Goal: Task Accomplishment & Management: Manage account settings

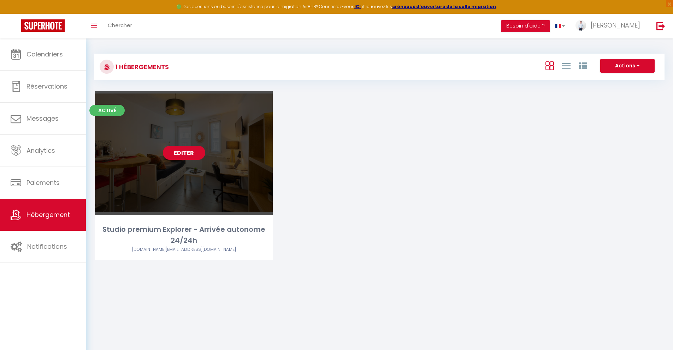
click at [184, 154] on link "Editer" at bounding box center [184, 153] width 42 height 14
select select "3"
select select "2"
select select "1"
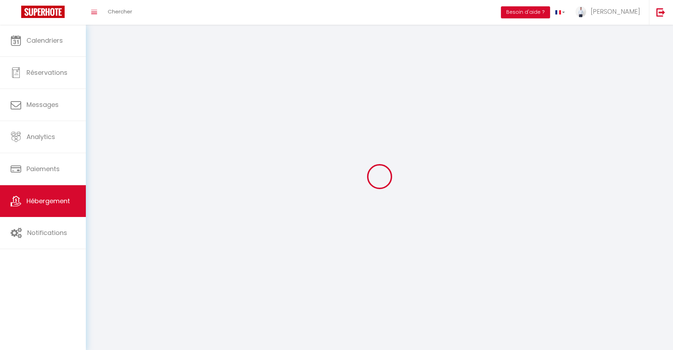
select select
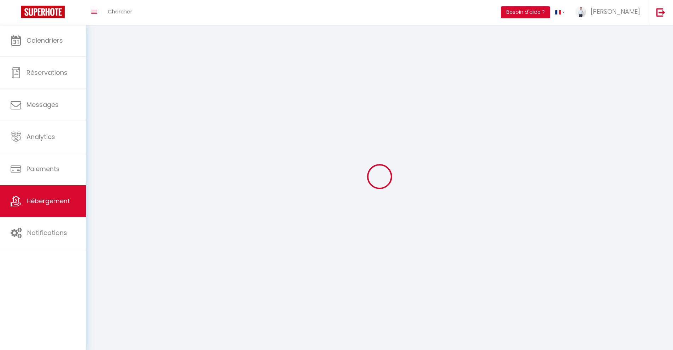
select select
checkbox input "false"
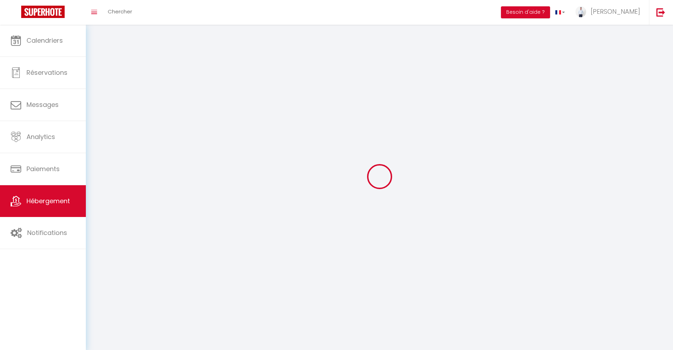
checkbox input "false"
select select
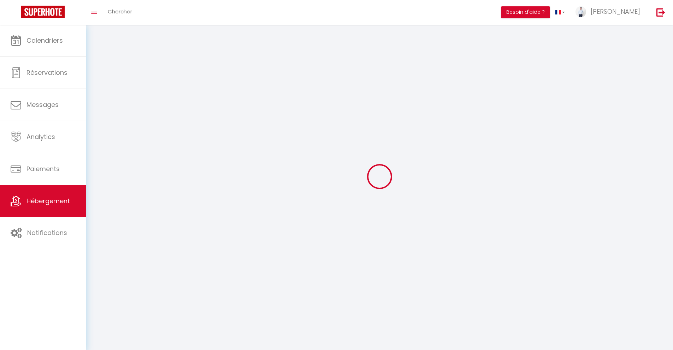
select select
checkbox input "false"
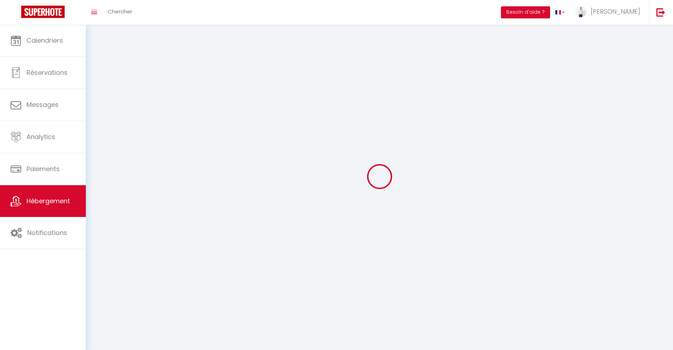
checkbox input "false"
select select
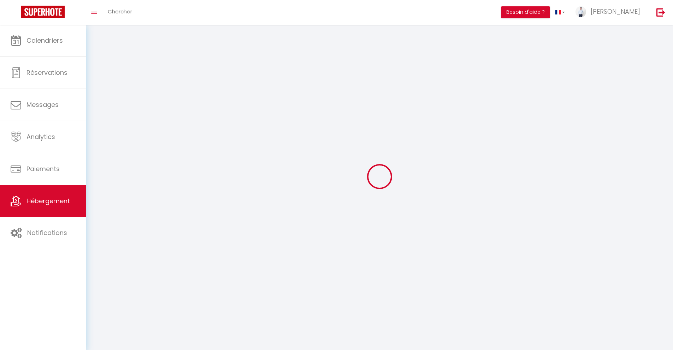
select select
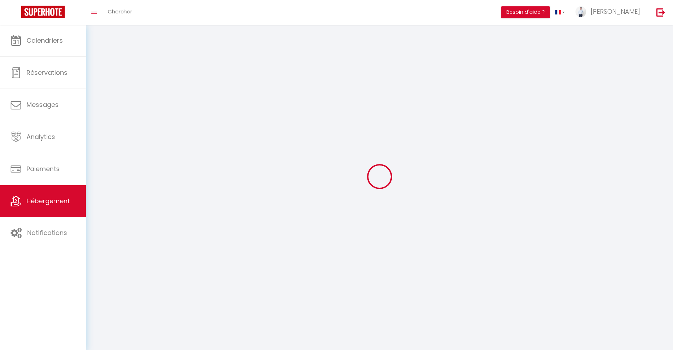
checkbox input "false"
select select
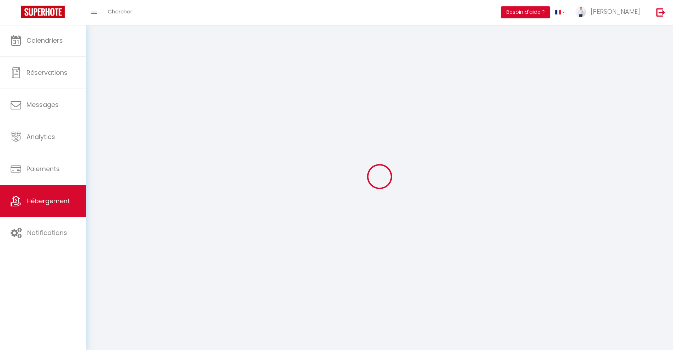
select select
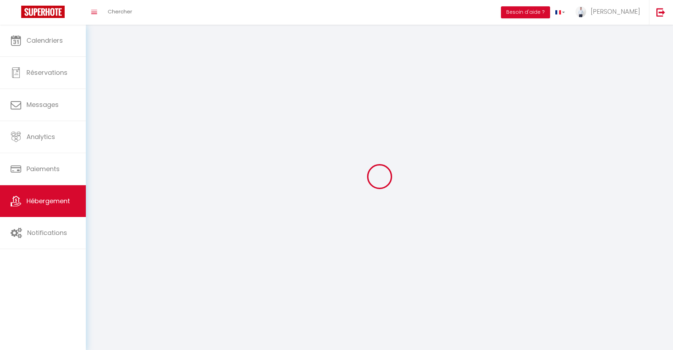
select select
checkbox input "false"
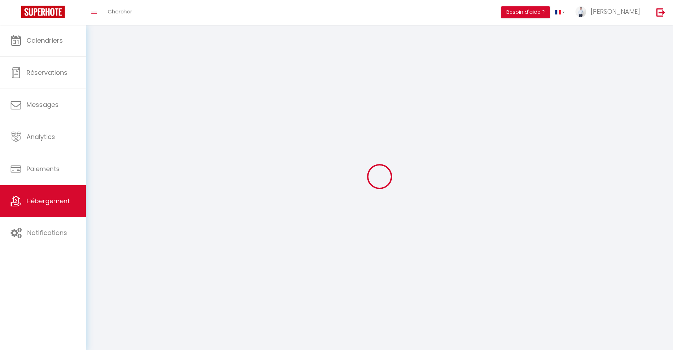
select select
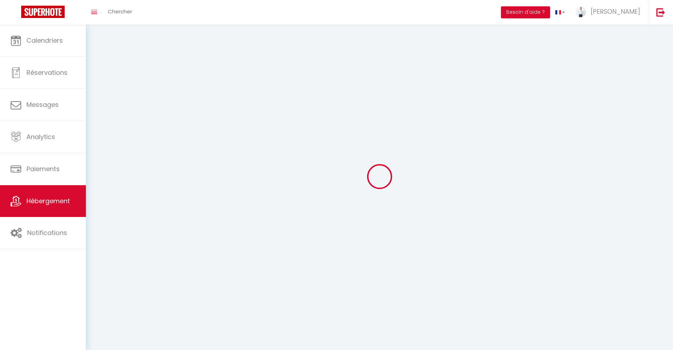
select select
checkbox input "false"
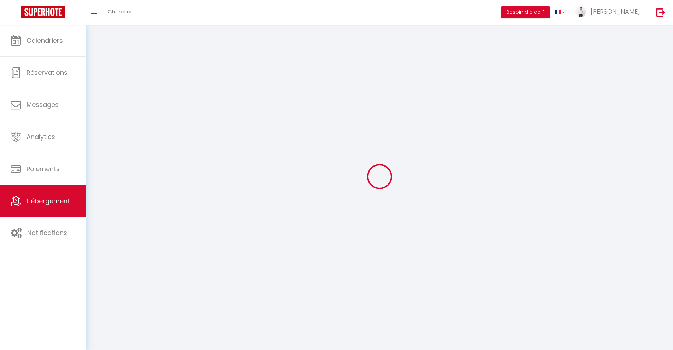
checkbox input "false"
select select
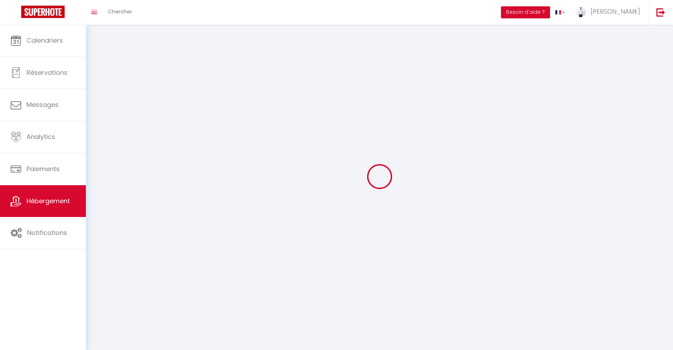
select select
checkbox input "false"
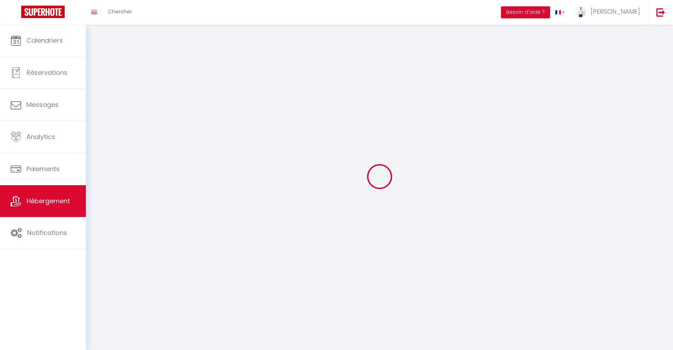
checkbox input "false"
select select
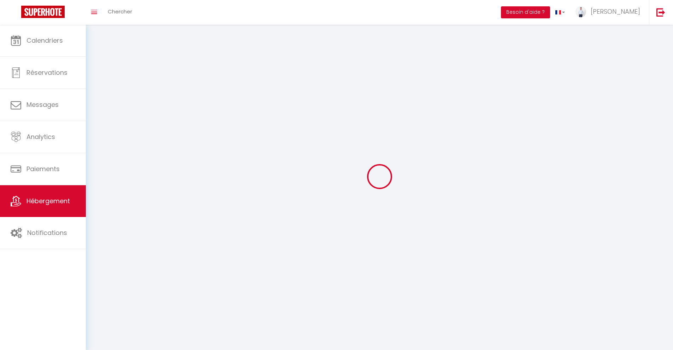
select select
checkbox input "false"
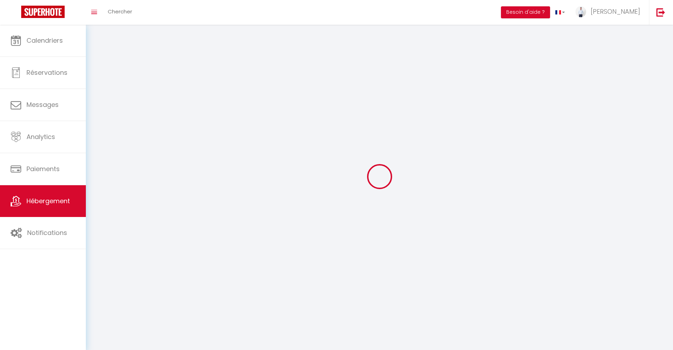
checkbox input "false"
select select
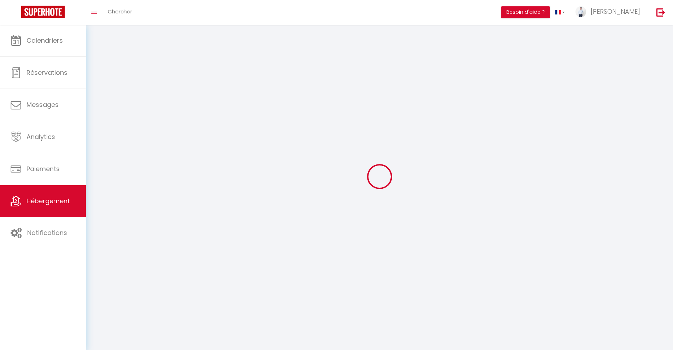
select select
select select "28"
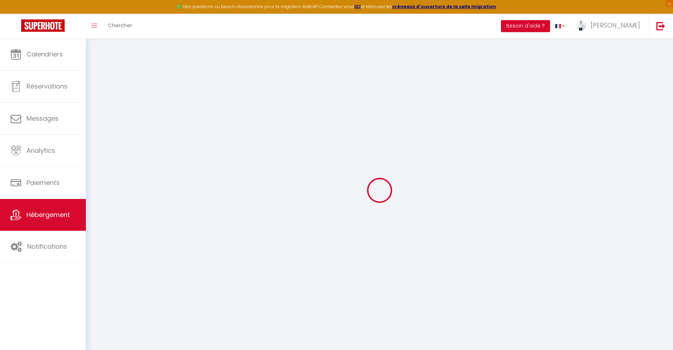
select select
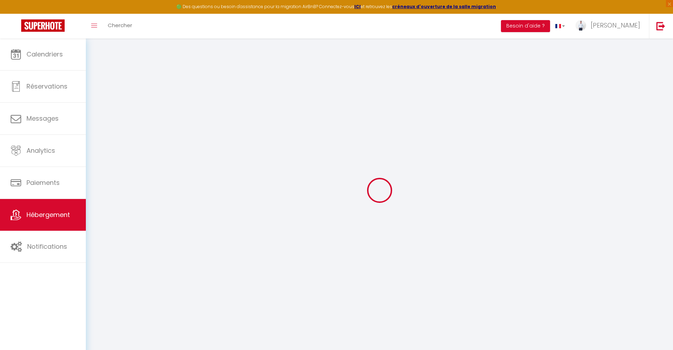
select select
checkbox input "false"
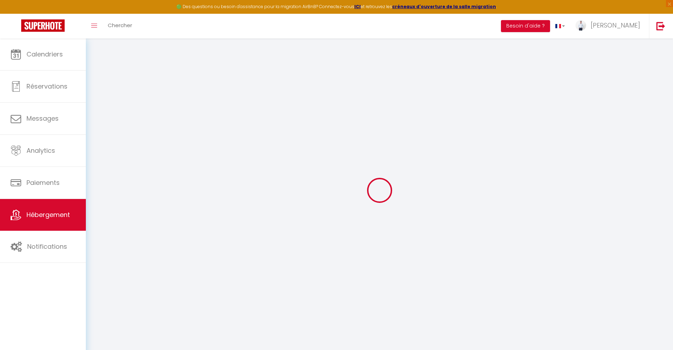
select select
type input "Studio premium Explorer - Arrivée autonome 24/24h"
type input "Timothy"
select select "2"
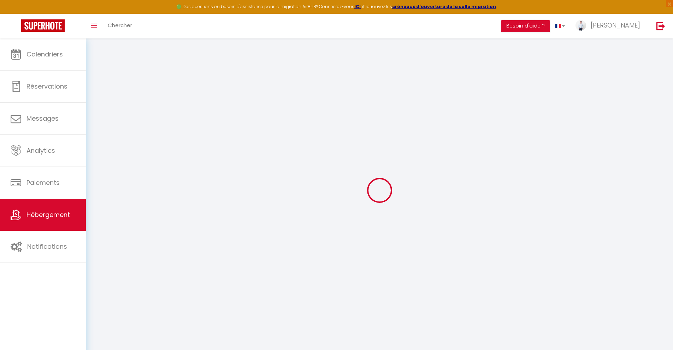
select select "0"
type input "40"
type input "20"
type input "2"
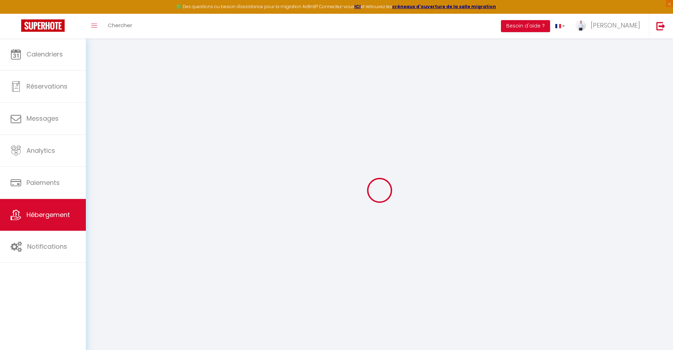
type input "300"
select select
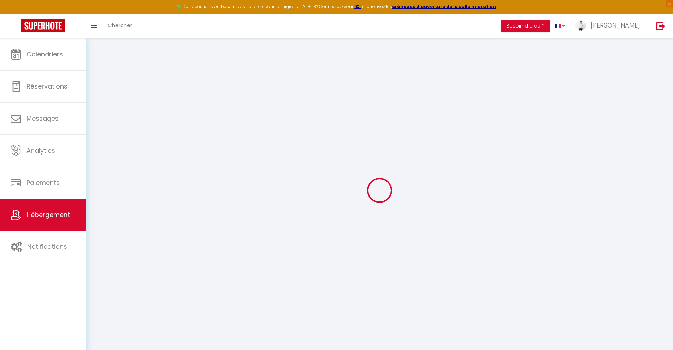
select select
type input "184 Avenue Pierre Brossolette"
type input "10000"
type input "[GEOGRAPHIC_DATA]"
type input "netsales.contact@gmail.com"
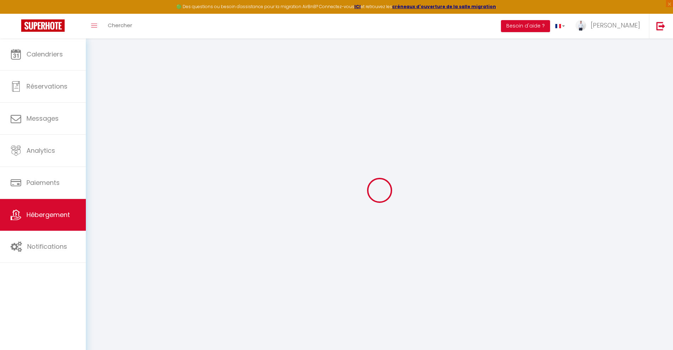
select select "9421"
checkbox input "false"
checkbox input "true"
checkbox input "false"
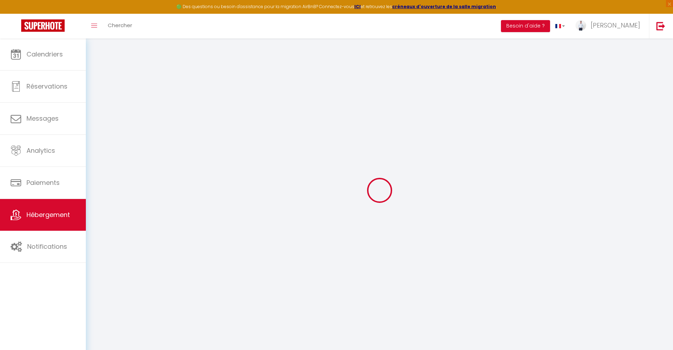
radio input "true"
type input "0"
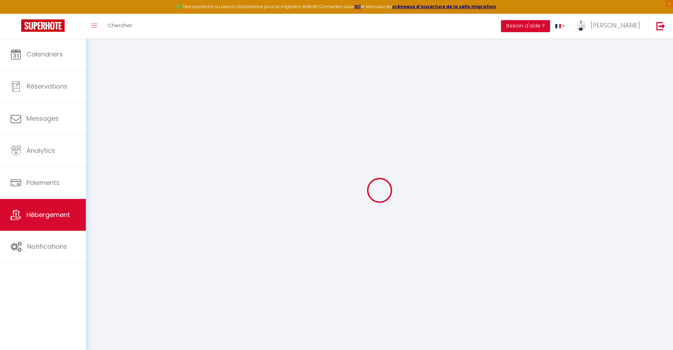
select select "28188"
select select
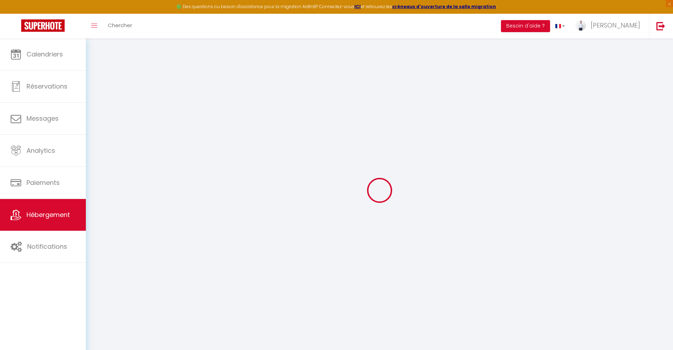
select select
checkbox input "false"
checkbox input "true"
checkbox input "false"
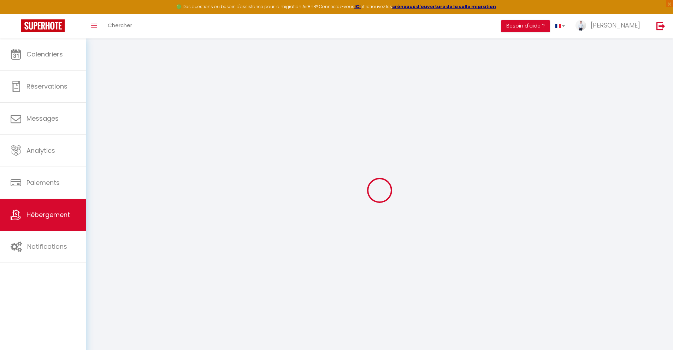
select select
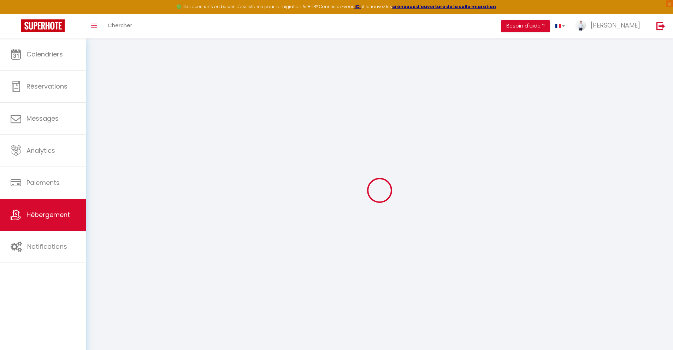
checkbox input "false"
checkbox input "true"
checkbox input "false"
select select
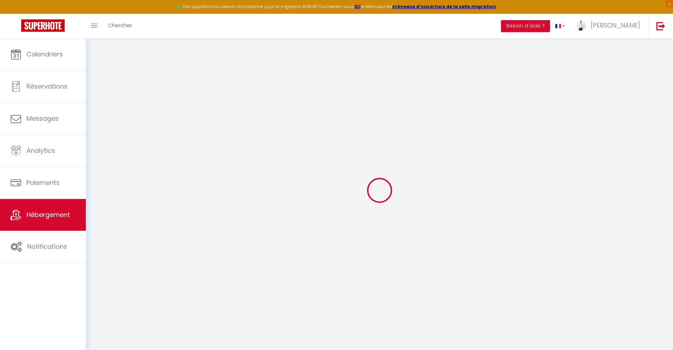
select select
checkbox input "false"
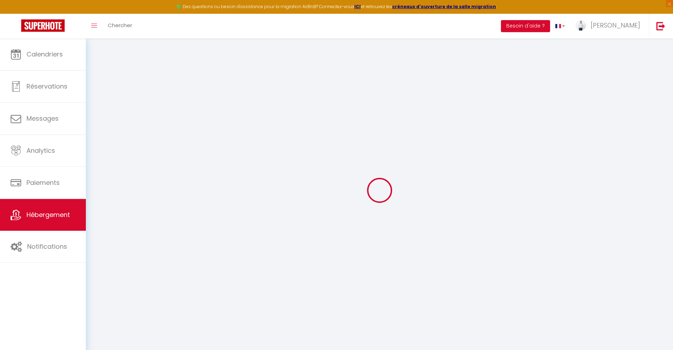
checkbox input "false"
checkbox input "true"
checkbox input "false"
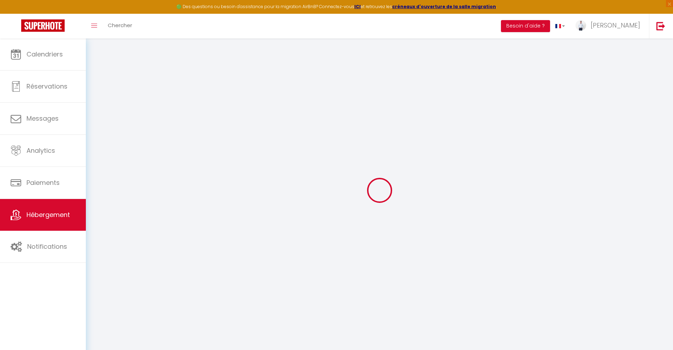
checkbox input "true"
checkbox input "false"
checkbox input "true"
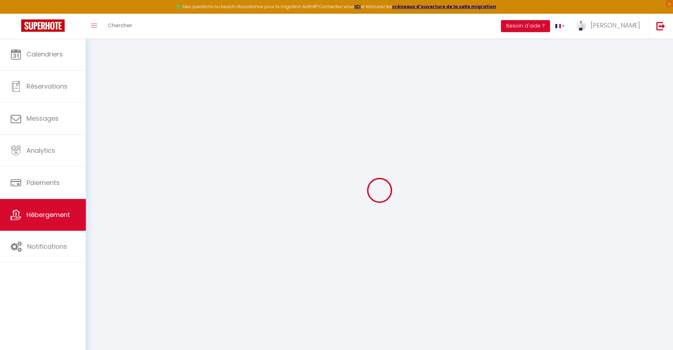
checkbox input "false"
checkbox input "true"
checkbox input "false"
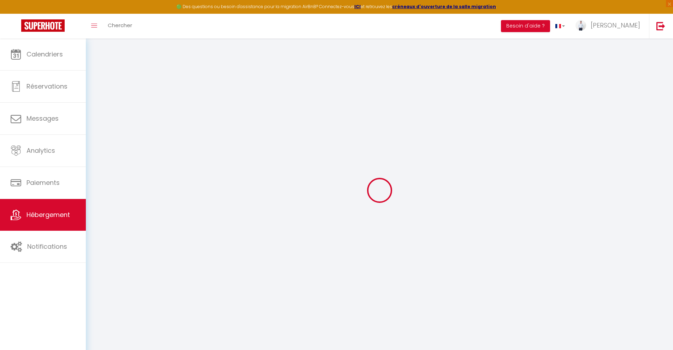
select select "15:00"
select select
select select "12:00"
select select "15"
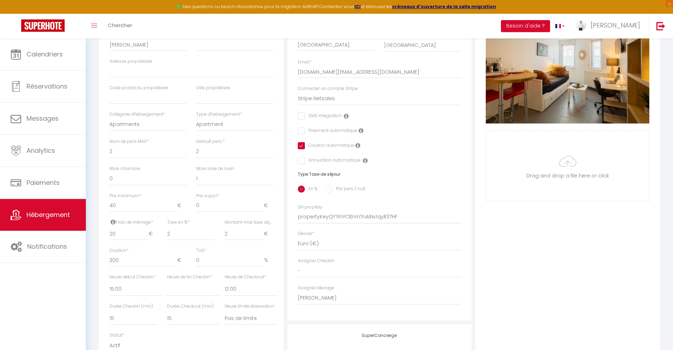
scroll to position [6, 0]
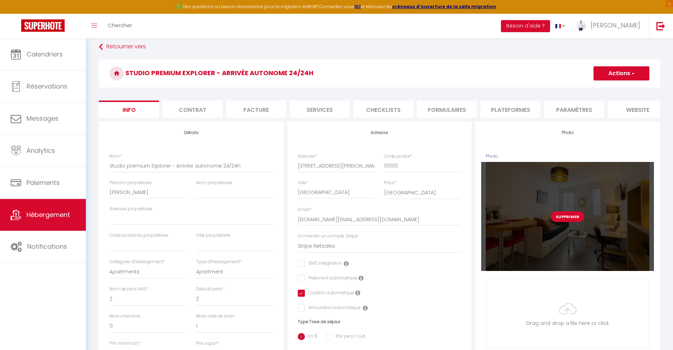
click at [558, 221] on button "Supprimer" at bounding box center [567, 216] width 34 height 11
select select
checkbox input "false"
checkbox input "true"
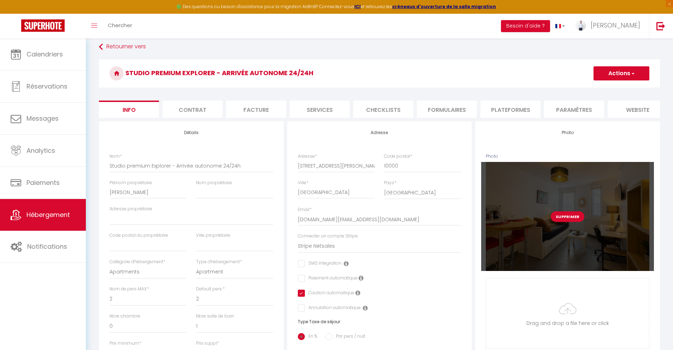
checkbox input "false"
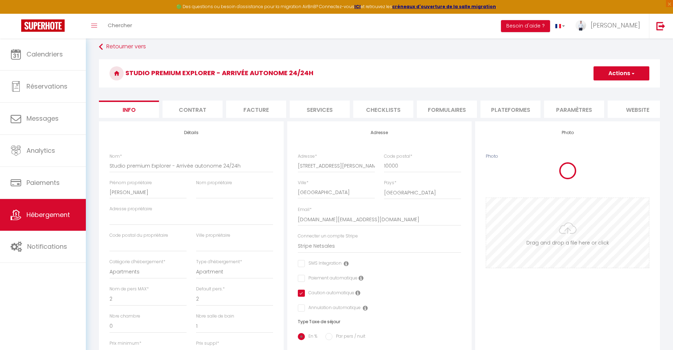
select select
checkbox input "false"
checkbox input "true"
checkbox input "false"
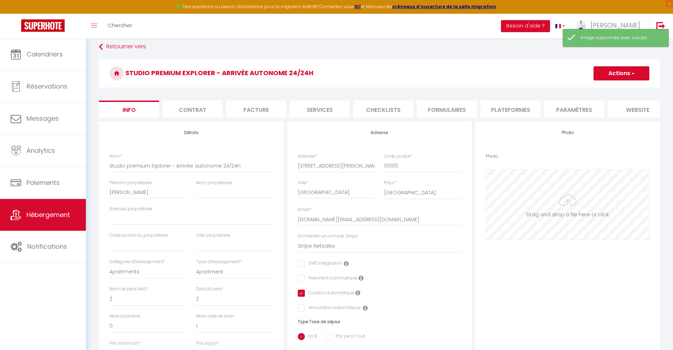
click at [566, 216] on input "Photo" at bounding box center [567, 205] width 163 height 70
type input "C:\fakepath\Couverture Explorer.png"
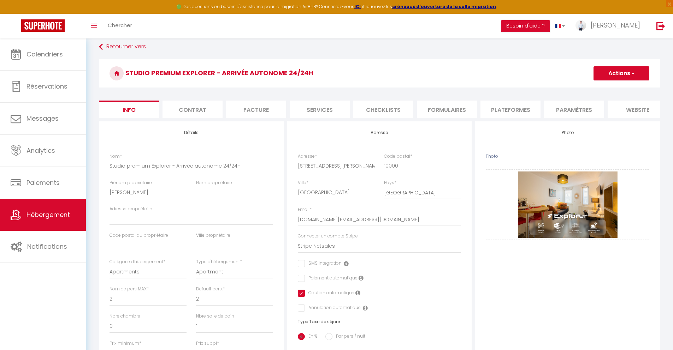
click at [626, 74] on button "Actions" at bounding box center [621, 73] width 56 height 14
click at [600, 89] on input "Enregistrer" at bounding box center [593, 88] width 26 height 7
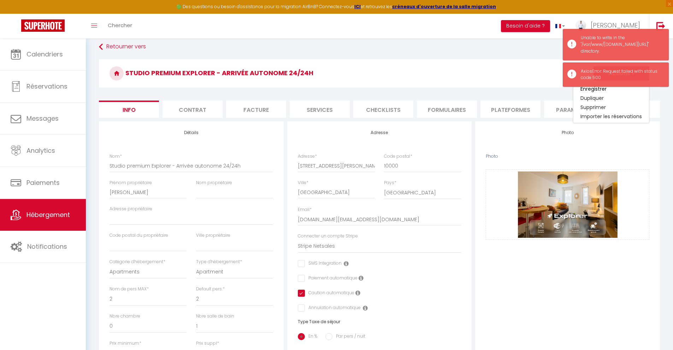
click at [533, 79] on h3 "Studio premium Explorer - Arrivée autonome 24/24h" at bounding box center [379, 73] width 561 height 28
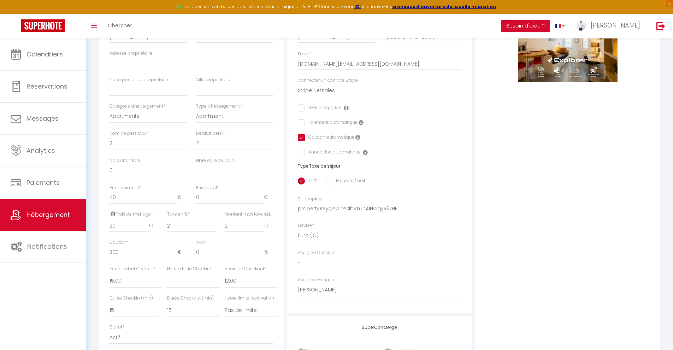
scroll to position [0, 0]
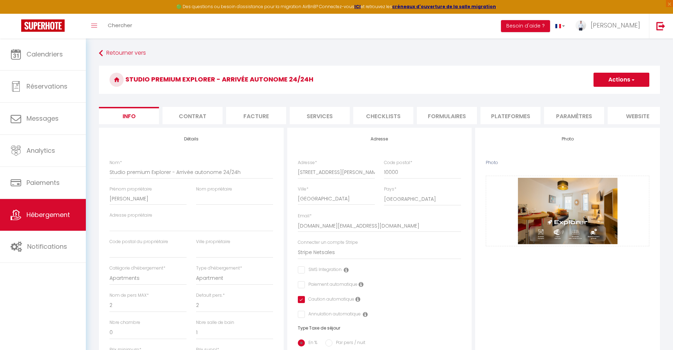
click at [621, 80] on button "Actions" at bounding box center [621, 80] width 56 height 14
click at [600, 94] on input "Enregistrer" at bounding box center [593, 95] width 26 height 7
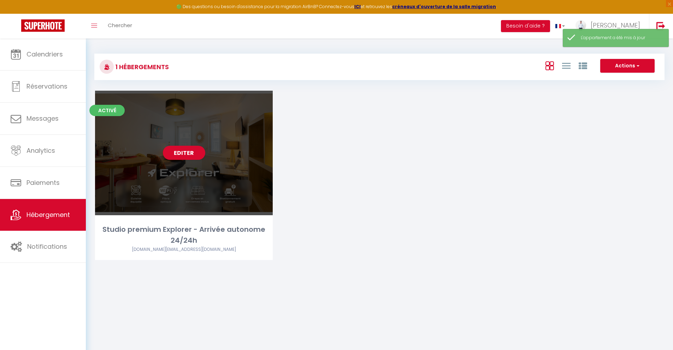
click at [206, 150] on div "Editer" at bounding box center [184, 153] width 178 height 125
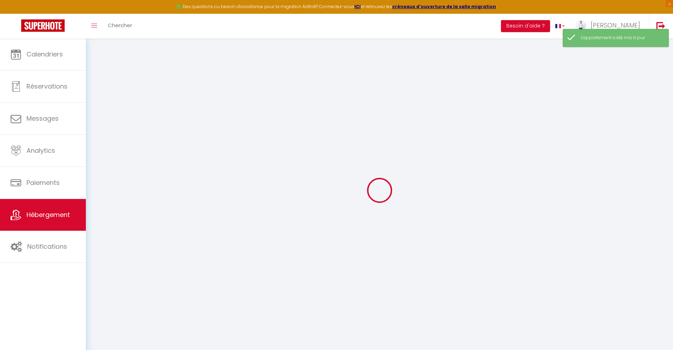
type input "Oups ! Les dates sélectionnées sont indisponibles."
type textarea "Malheureusement les dates sélectionnées sont indisponibles. Nous vous invitons …"
type input "48.284956"
type input "4.078086"
checkbox input "true"
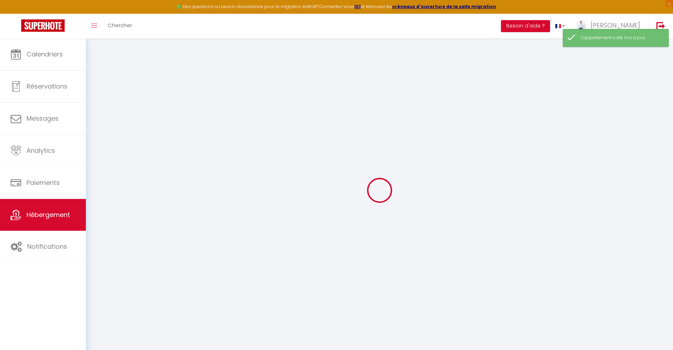
checkbox input "false"
checkbox input "true"
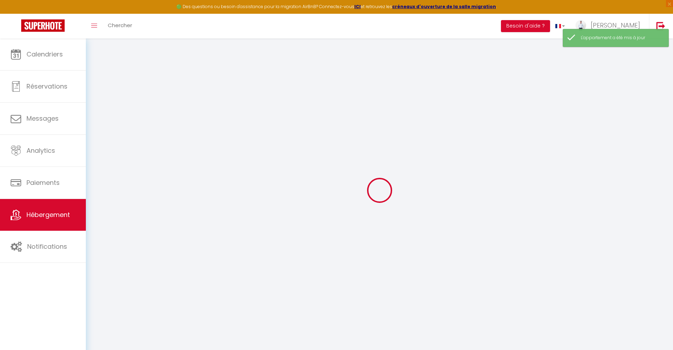
checkbox input "false"
select select "15:00"
select select
select select "12:00"
select select "15"
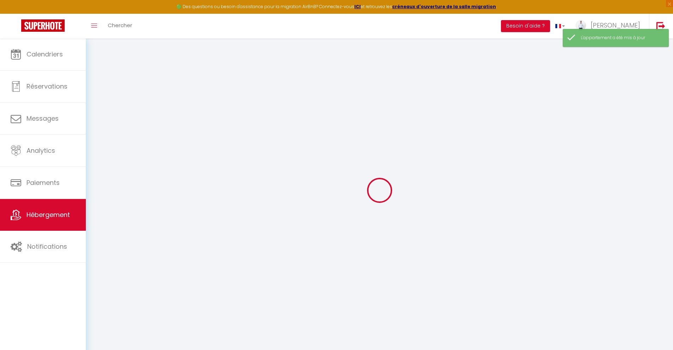
select select "15"
select select "28188"
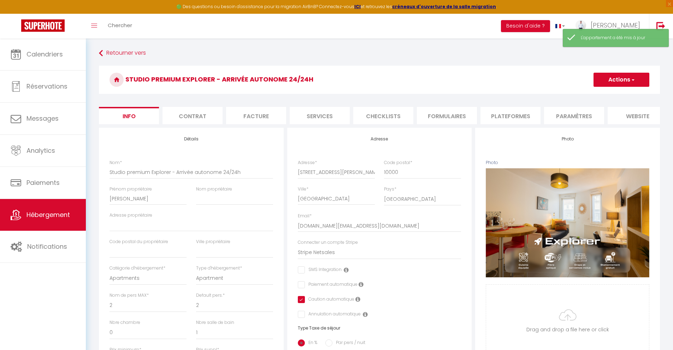
click at [642, 120] on li "website" at bounding box center [637, 115] width 60 height 17
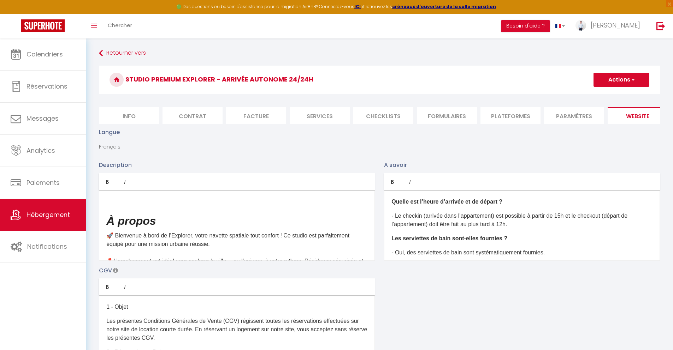
click at [626, 77] on button "Actions" at bounding box center [621, 80] width 56 height 14
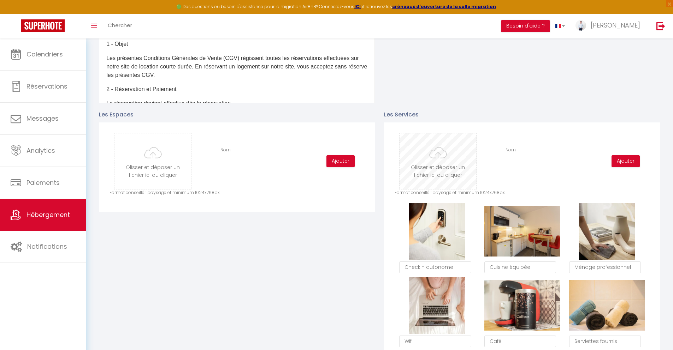
scroll to position [264, 0]
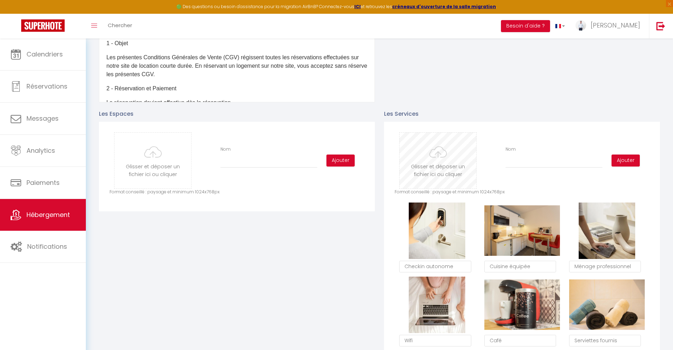
click at [428, 171] on input "file" at bounding box center [437, 161] width 77 height 56
type input "C:\fakepath\Couverture Explorer.png"
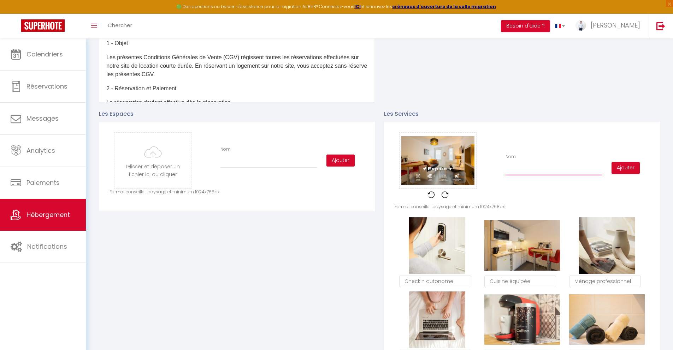
click at [530, 173] on input "Nom" at bounding box center [553, 169] width 97 height 13
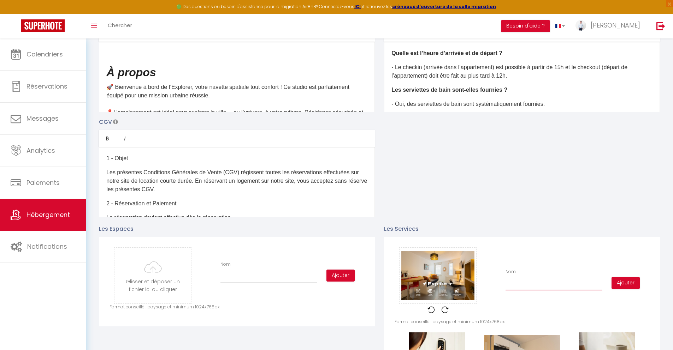
scroll to position [149, 0]
click at [630, 282] on button "Ajouter" at bounding box center [625, 283] width 28 height 12
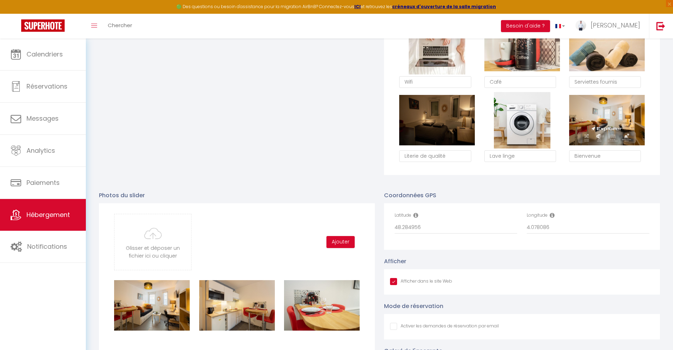
scroll to position [544, 0]
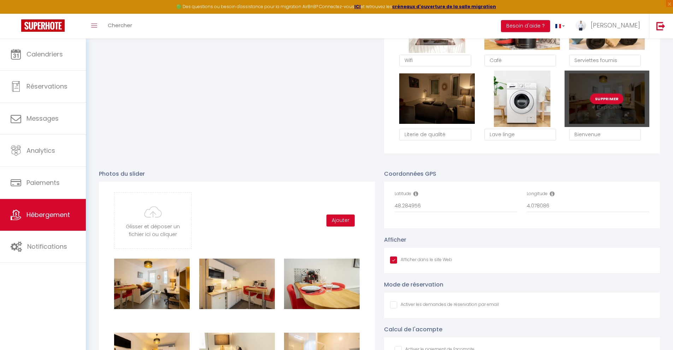
click at [611, 101] on button "Supprimer" at bounding box center [607, 99] width 34 height 11
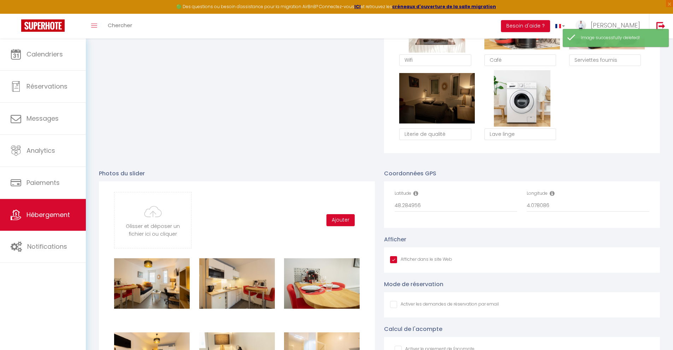
scroll to position [693, 0]
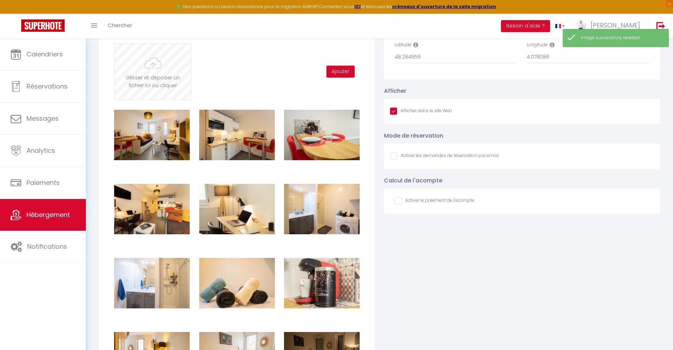
click at [153, 74] on input "file" at bounding box center [152, 72] width 77 height 56
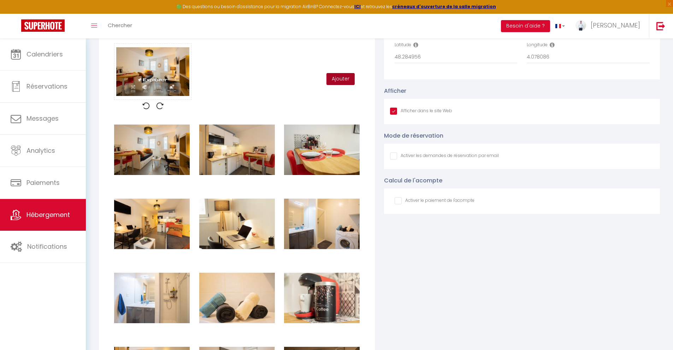
click at [331, 85] on button "Ajouter" at bounding box center [340, 79] width 28 height 12
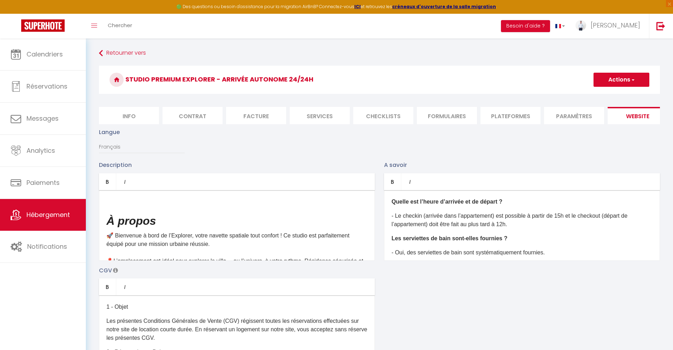
click at [615, 79] on button "Actions" at bounding box center [621, 80] width 56 height 14
click at [613, 92] on input "Enregistrer" at bounding box center [613, 95] width 26 height 7
checkbox input "true"
checkbox input "false"
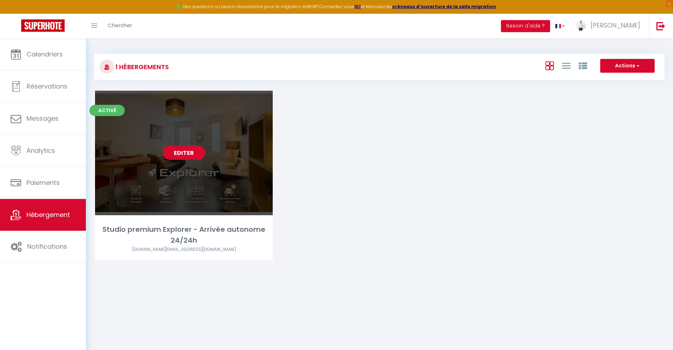
click at [194, 153] on link "Editer" at bounding box center [184, 153] width 42 height 14
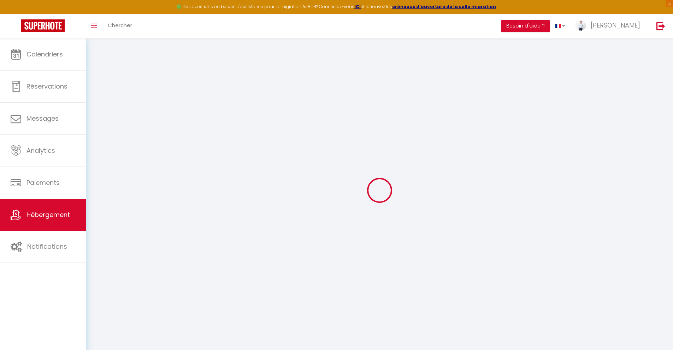
type input "Oups ! Les dates sélectionnées sont indisponibles."
type textarea "Malheureusement les dates sélectionnées sont indisponibles. Nous vous invitons …"
type input "48.284956"
type input "4.078086"
checkbox input "true"
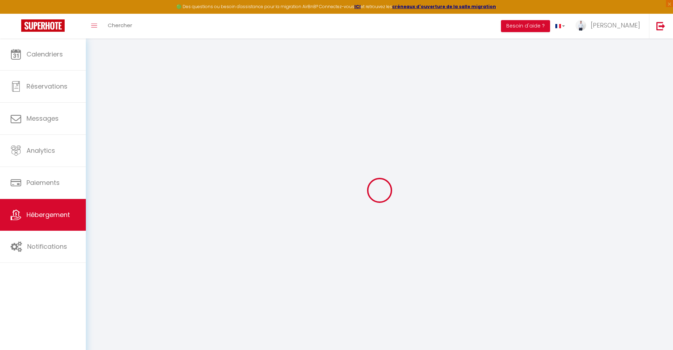
checkbox input "false"
select select
checkbox input "false"
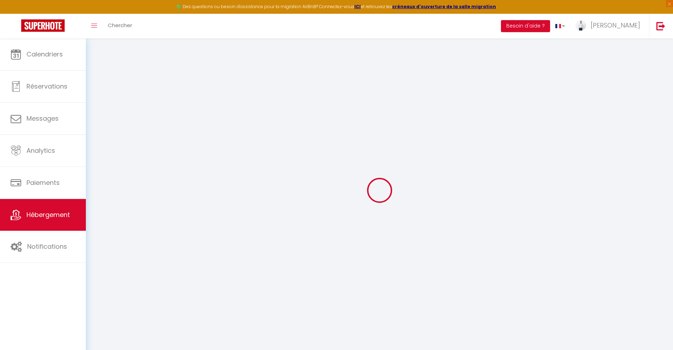
checkbox input "true"
checkbox input "false"
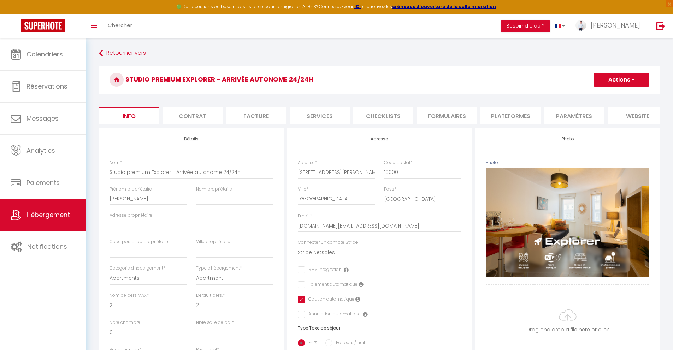
click at [627, 111] on li "website" at bounding box center [637, 115] width 60 height 17
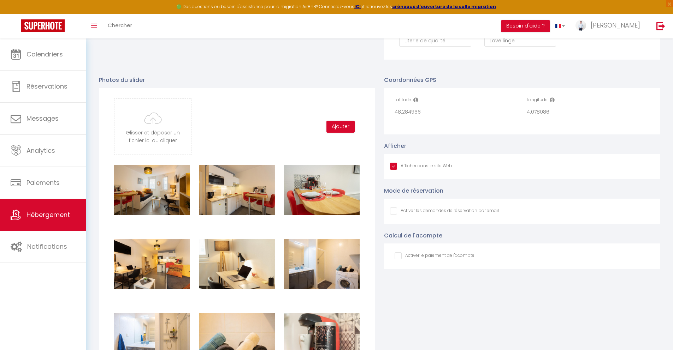
scroll to position [616, 0]
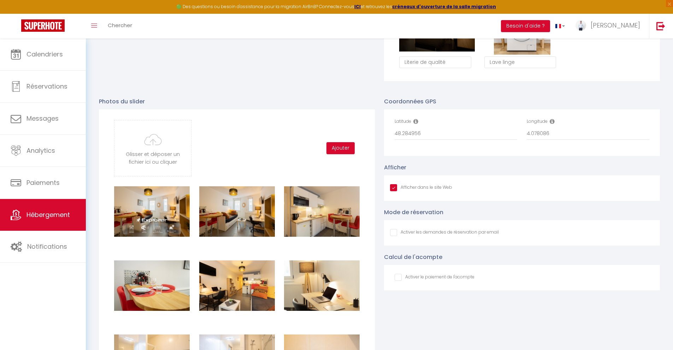
checkbox input "true"
checkbox input "false"
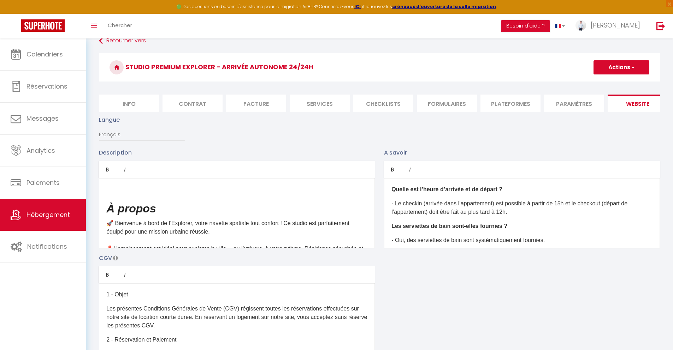
scroll to position [0, 0]
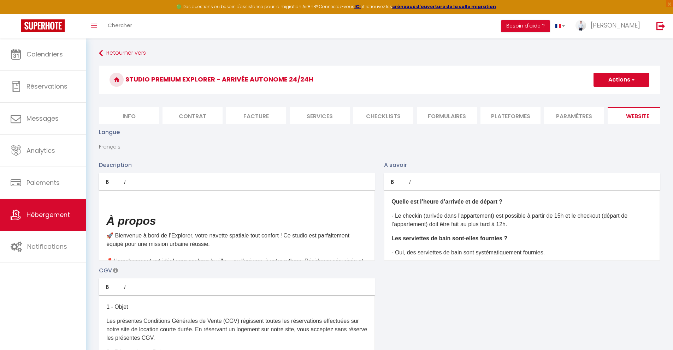
click at [604, 76] on button "Actions" at bounding box center [621, 80] width 56 height 14
click at [604, 93] on input "Enregistrer" at bounding box center [613, 95] width 26 height 7
checkbox input "true"
checkbox input "false"
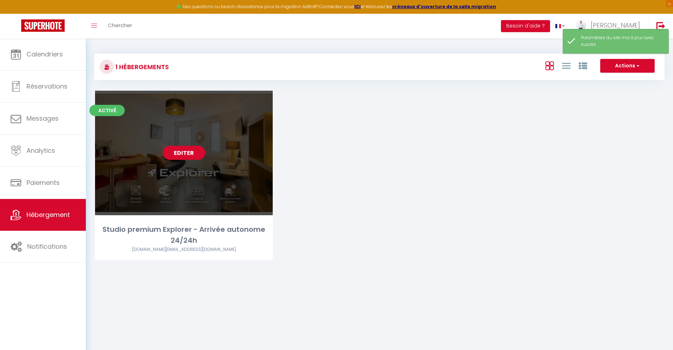
click at [185, 151] on link "Editer" at bounding box center [184, 153] width 42 height 14
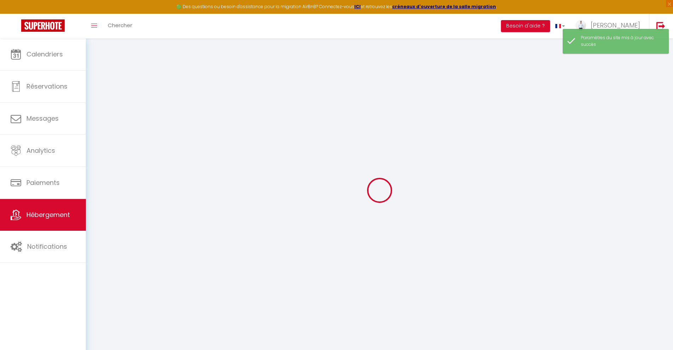
type input "Oups ! Les dates sélectionnées sont indisponibles."
type textarea "Malheureusement les dates sélectionnées sont indisponibles. Nous vous invitons …"
type input "48.284956"
type input "4.078086"
checkbox input "true"
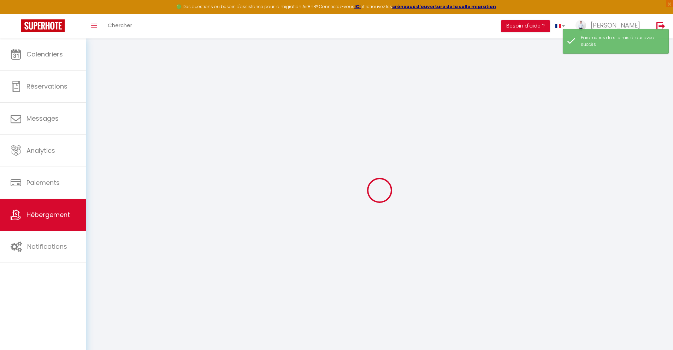
checkbox input "false"
select select
checkbox input "false"
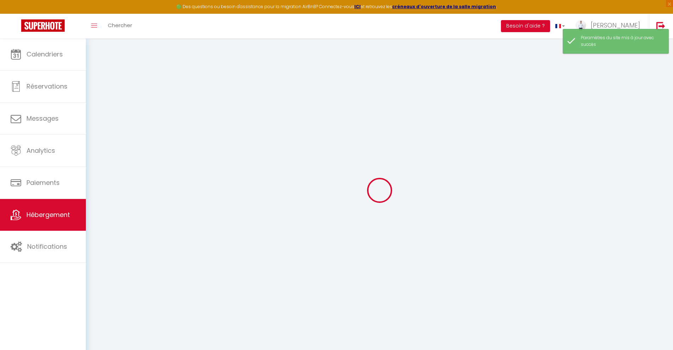
checkbox input "true"
checkbox input "false"
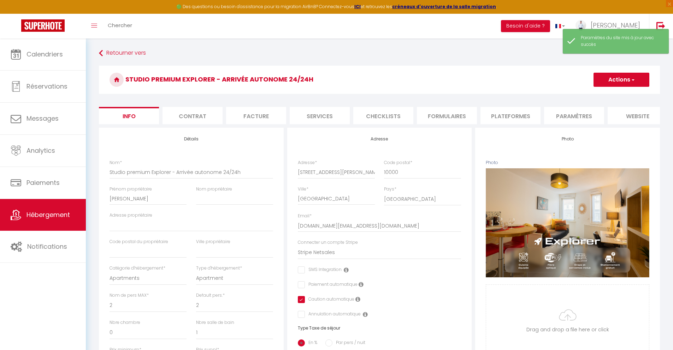
click at [623, 114] on li "website" at bounding box center [637, 115] width 60 height 17
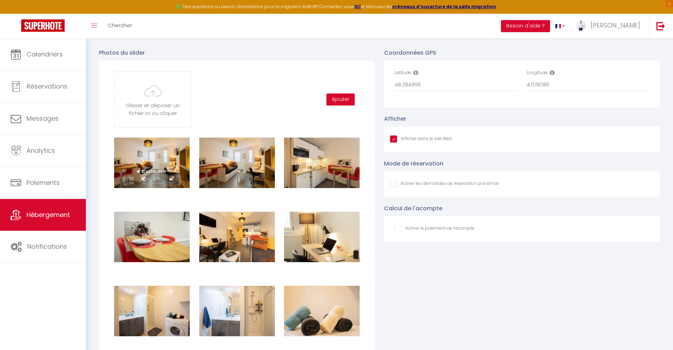
scroll to position [667, 0]
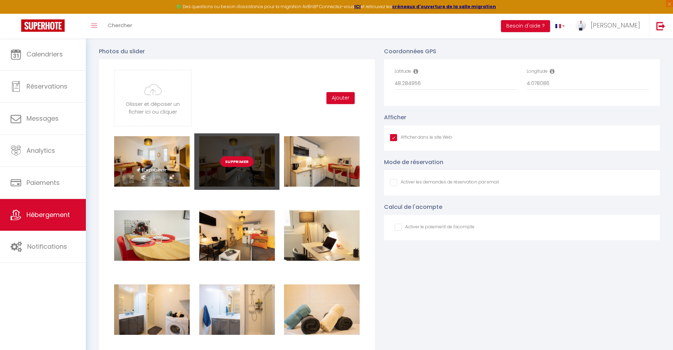
click at [239, 166] on button "Supprimer" at bounding box center [237, 161] width 34 height 11
checkbox input "true"
checkbox input "false"
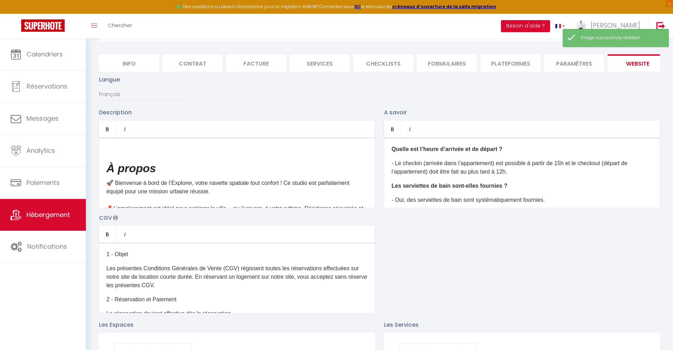
scroll to position [0, 0]
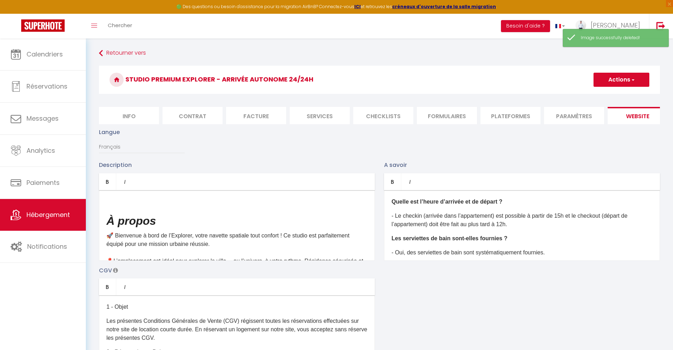
click at [627, 80] on button "Actions" at bounding box center [621, 80] width 56 height 14
click at [619, 92] on input "Enregistrer" at bounding box center [613, 95] width 26 height 7
checkbox input "true"
checkbox input "false"
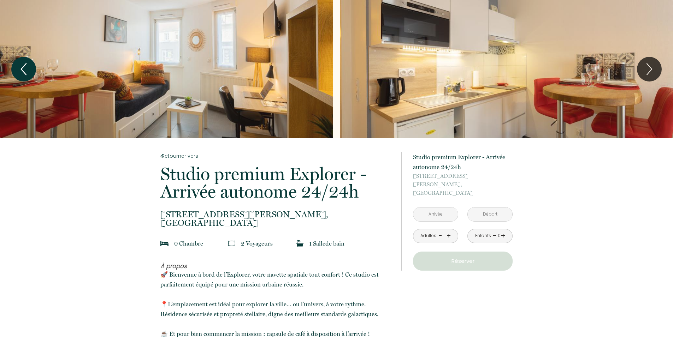
click at [26, 70] on icon "Previous" at bounding box center [23, 69] width 15 height 21
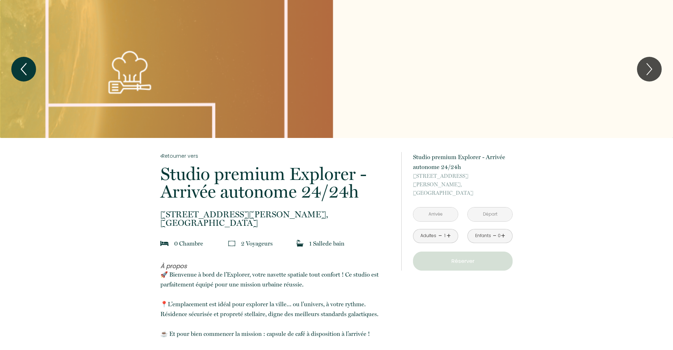
click at [26, 70] on icon "Previous" at bounding box center [23, 69] width 15 height 21
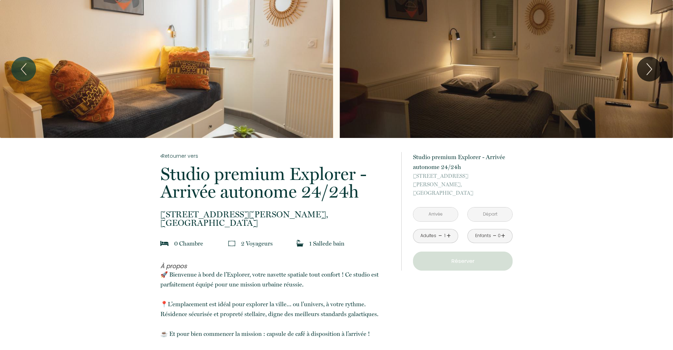
click at [205, 88] on div "Slideshow" at bounding box center [166, 69] width 333 height 138
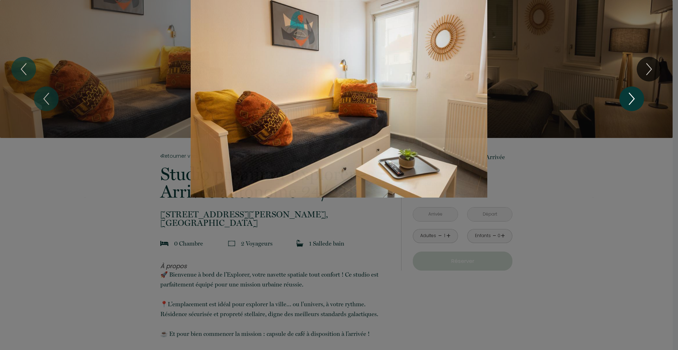
click at [632, 99] on icon "Next" at bounding box center [631, 98] width 15 height 21
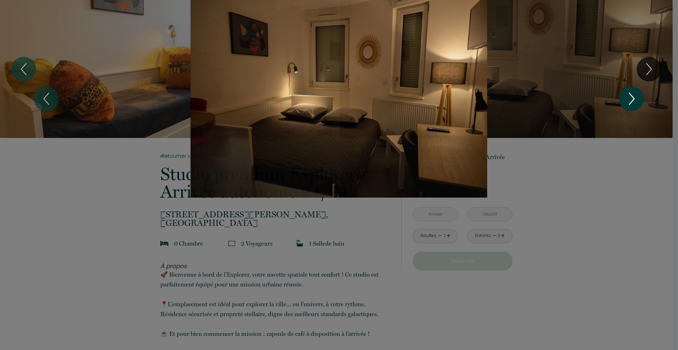
click at [632, 99] on icon "Next" at bounding box center [631, 98] width 15 height 21
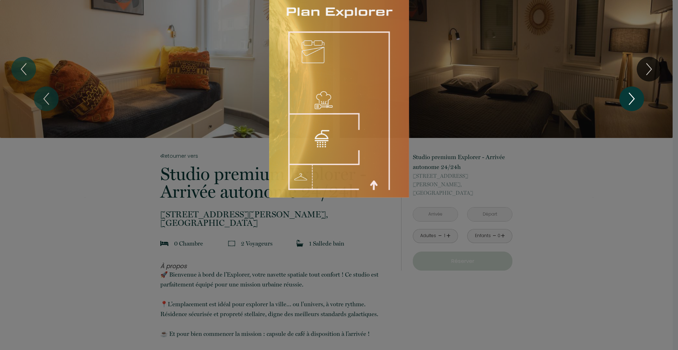
click at [632, 99] on icon "Next" at bounding box center [631, 98] width 15 height 21
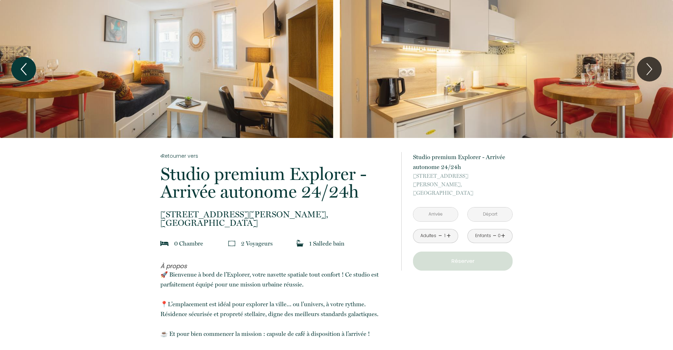
click at [22, 72] on icon "Previous" at bounding box center [23, 69] width 15 height 21
click at [25, 67] on icon "Previous" at bounding box center [23, 69] width 15 height 21
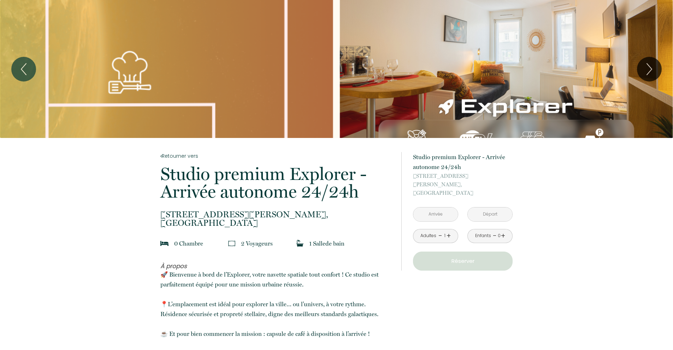
click at [446, 68] on div "Slideshow" at bounding box center [506, 69] width 333 height 138
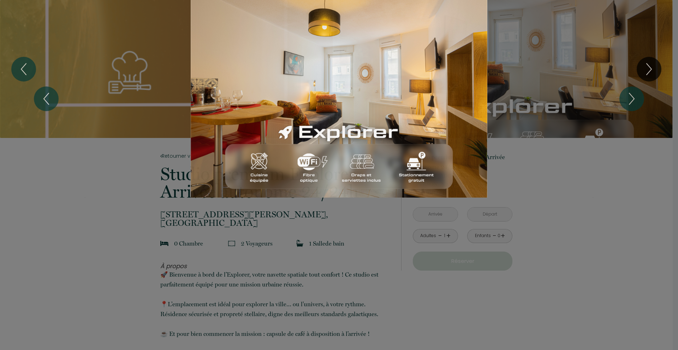
click at [598, 165] on div "1 2 3 4 5 6 7 8 9 10 11 12 13 14" at bounding box center [339, 99] width 678 height 198
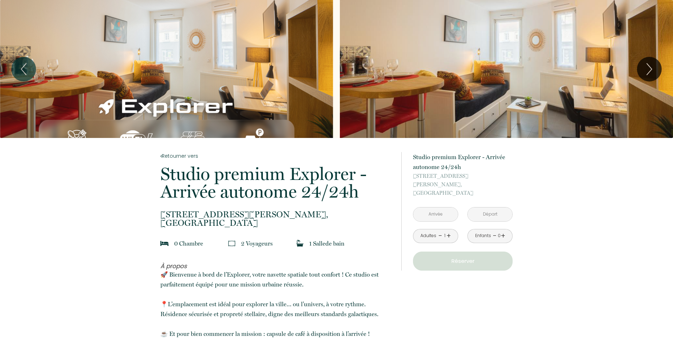
click at [185, 70] on div "Slideshow" at bounding box center [166, 69] width 333 height 138
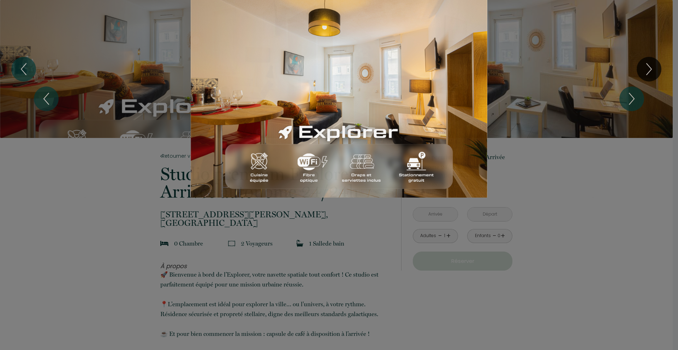
click at [115, 173] on div "Slideshow" at bounding box center [339, 99] width 508 height 198
